Goal: Browse casually

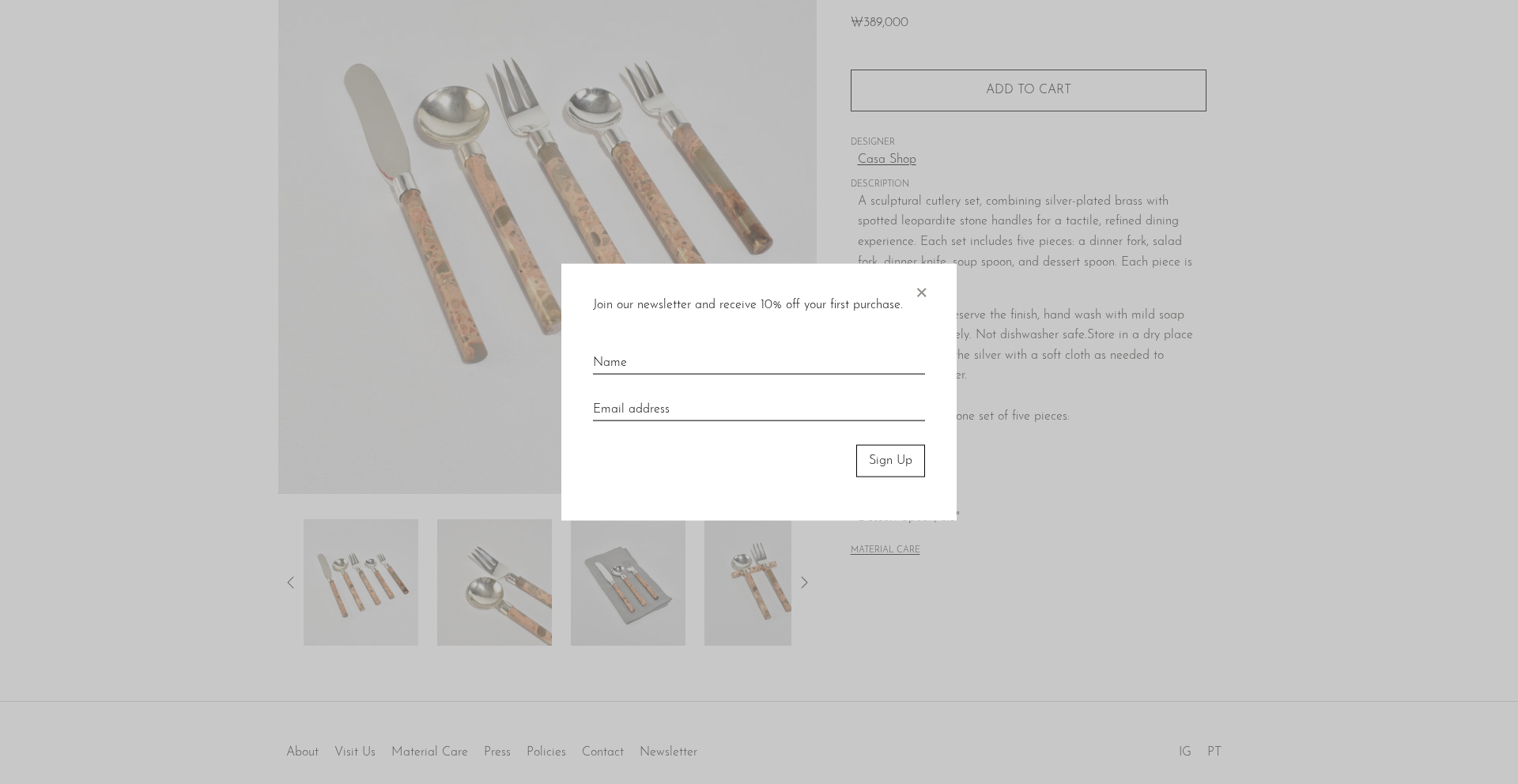
scroll to position [145, 0]
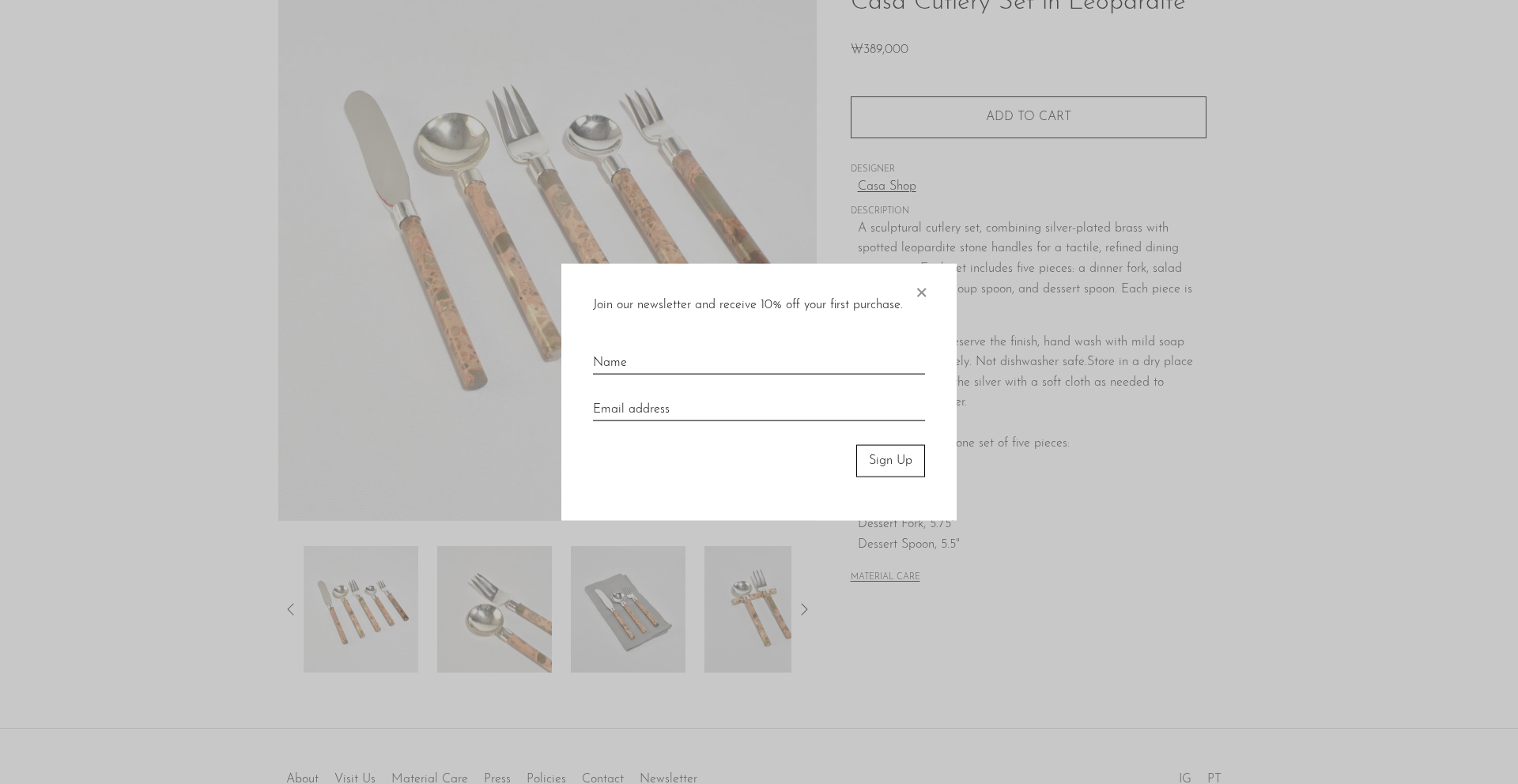
click at [919, 294] on span "×" at bounding box center [921, 289] width 16 height 50
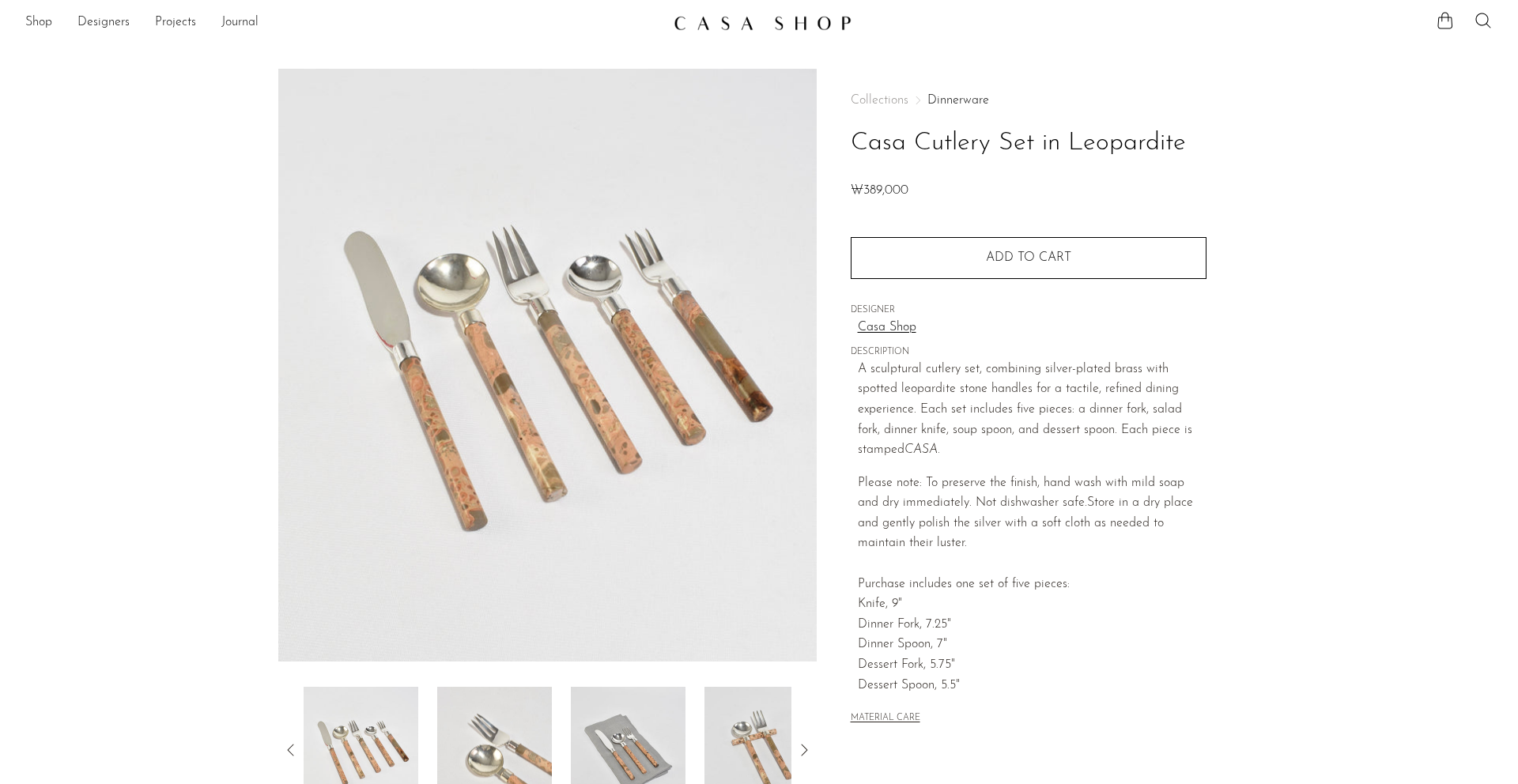
scroll to position [0, 0]
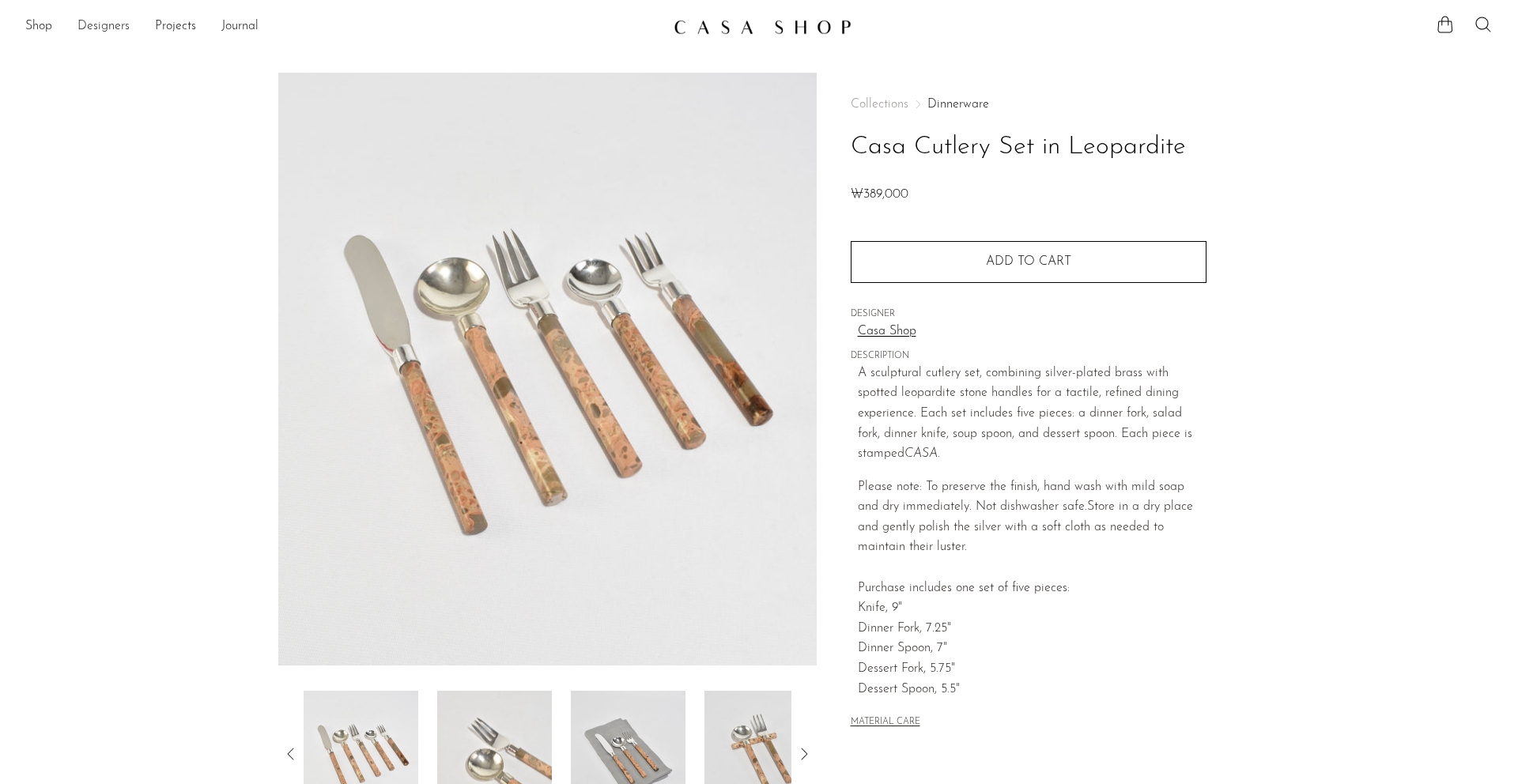
click at [92, 24] on link "Designers" at bounding box center [103, 27] width 52 height 21
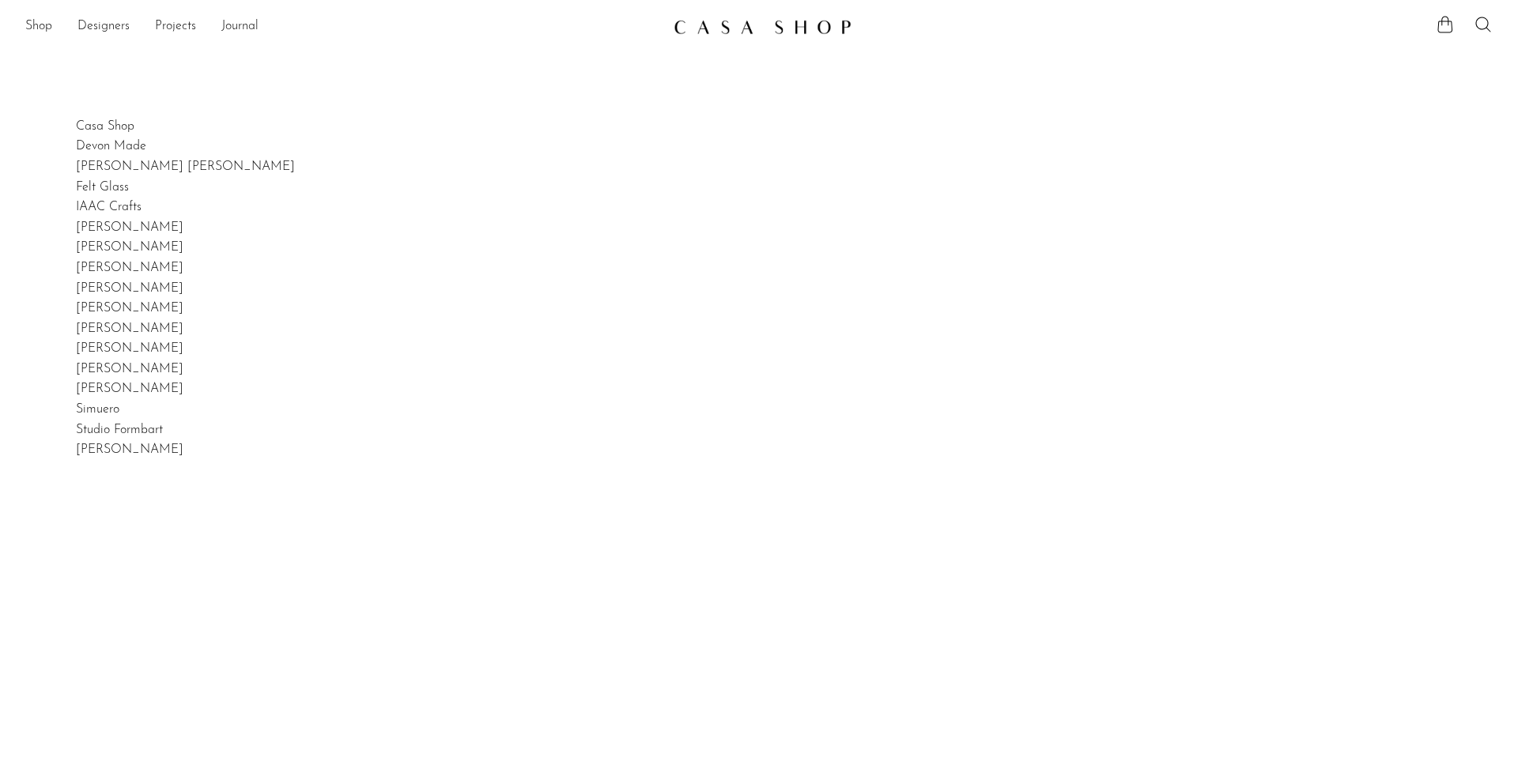
click at [711, 35] on link at bounding box center [759, 27] width 170 height 29
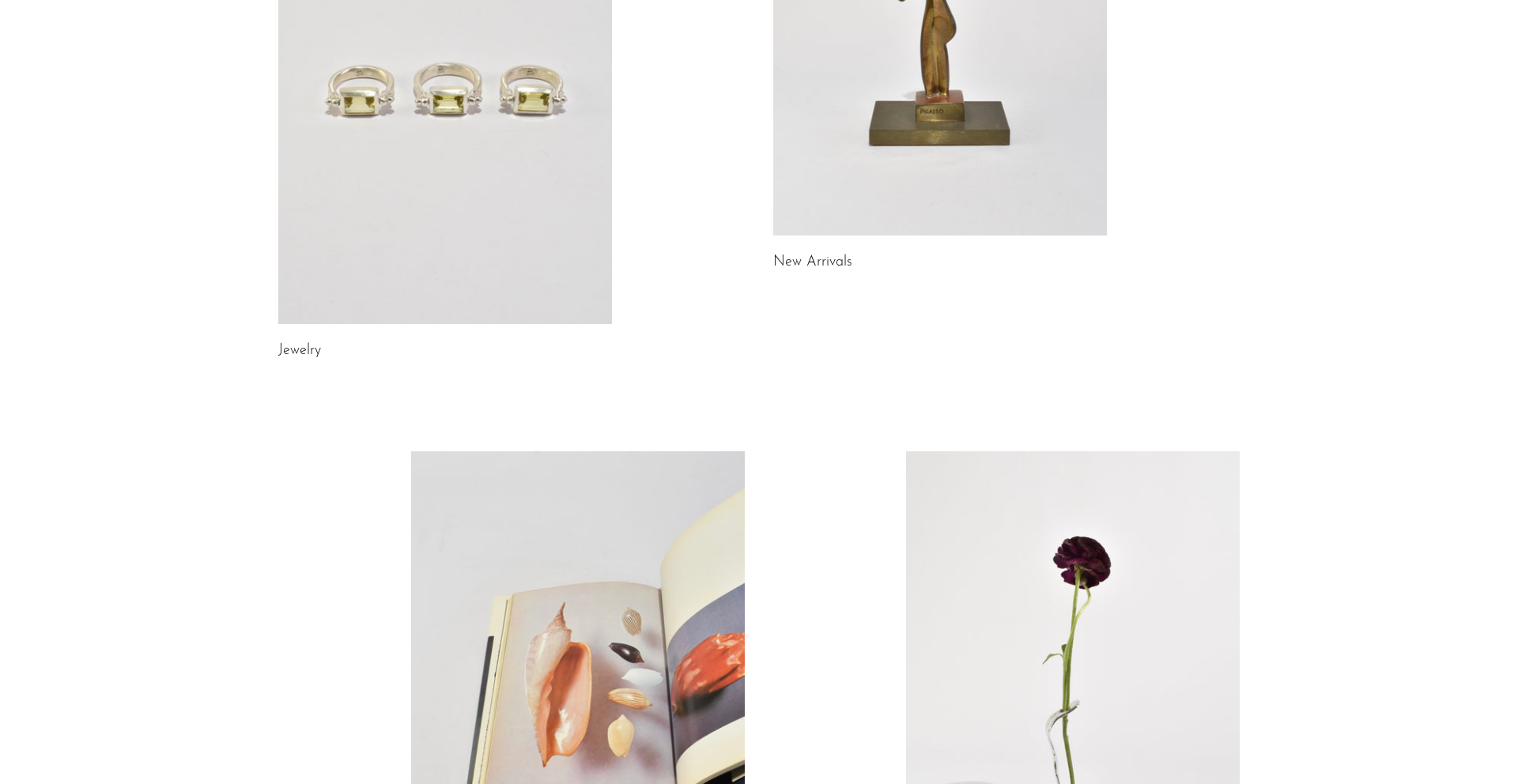
scroll to position [753, 0]
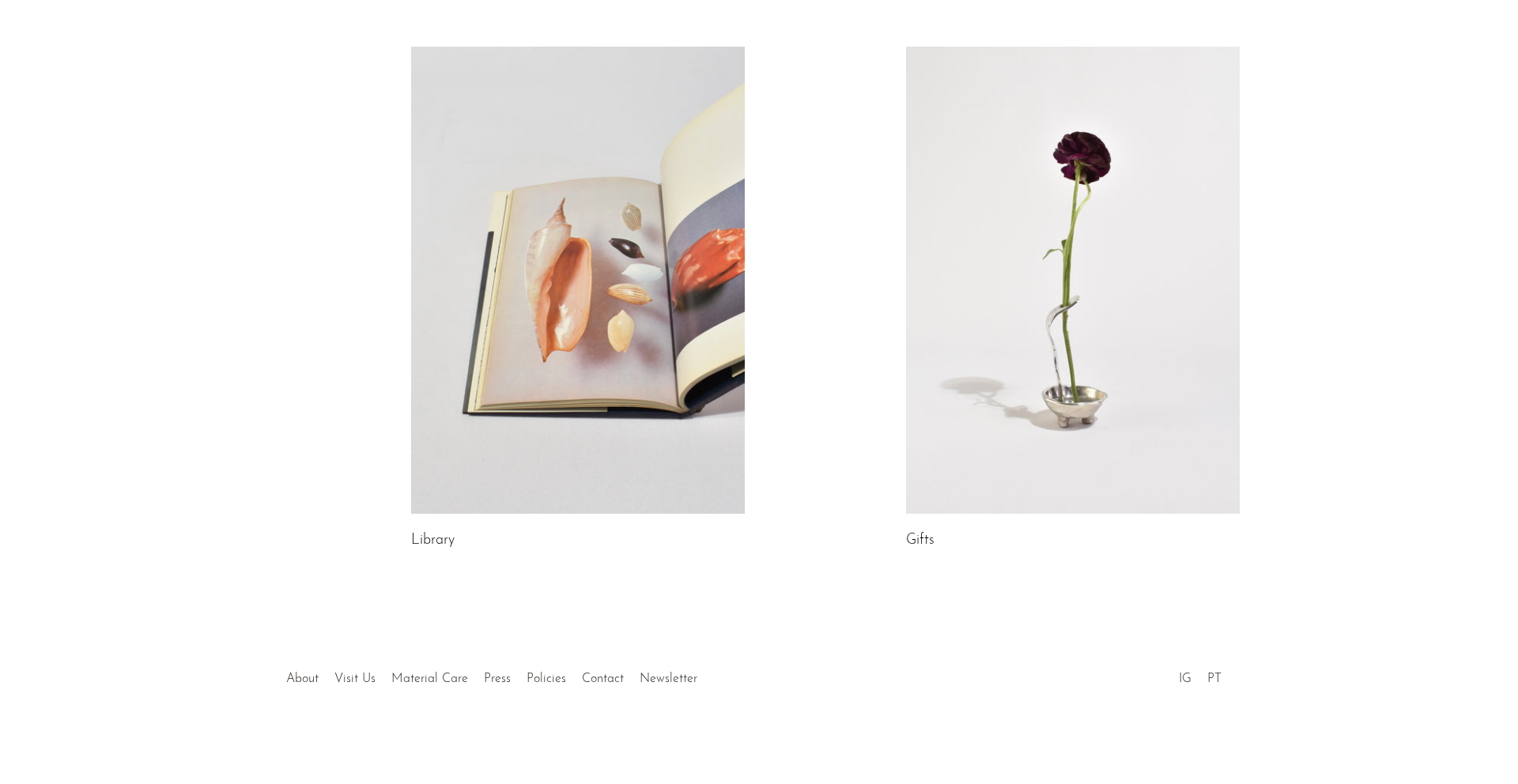
click at [1007, 347] on link at bounding box center [1072, 280] width 334 height 467
